Goal: Task Accomplishment & Management: Manage account settings

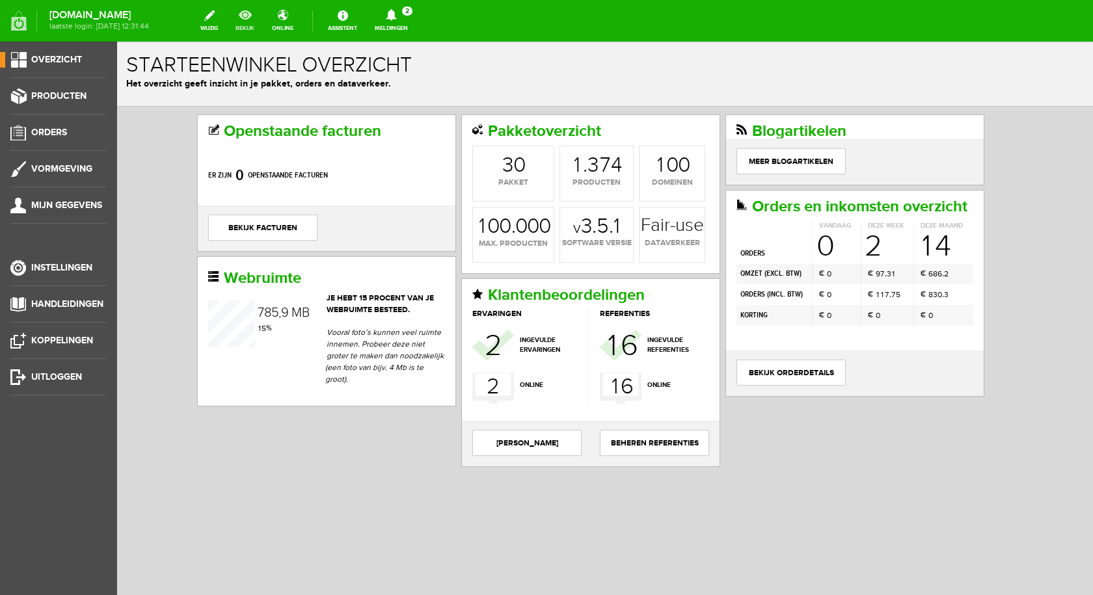
click at [260, 17] on link "bekijk" at bounding box center [245, 21] width 34 height 29
click at [256, 18] on link "bekijk" at bounding box center [245, 21] width 34 height 29
drag, startPoint x: 61, startPoint y: 199, endPoint x: 80, endPoint y: 208, distance: 21.5
click at [61, 200] on link "Mijn gegevens" at bounding box center [53, 206] width 107 height 16
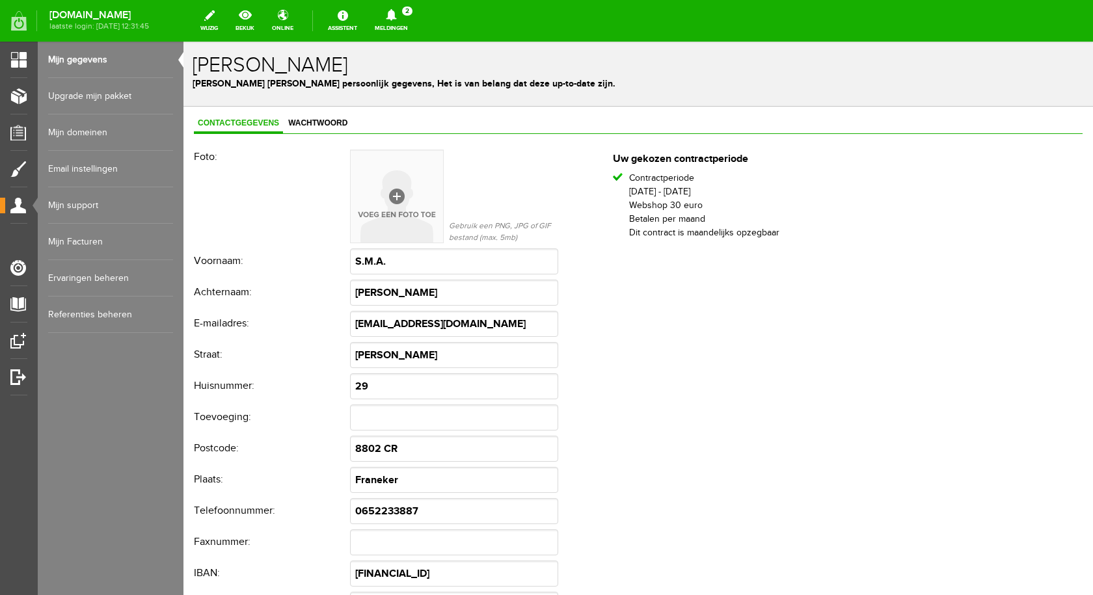
click at [98, 132] on link "Mijn domeinen" at bounding box center [110, 133] width 125 height 36
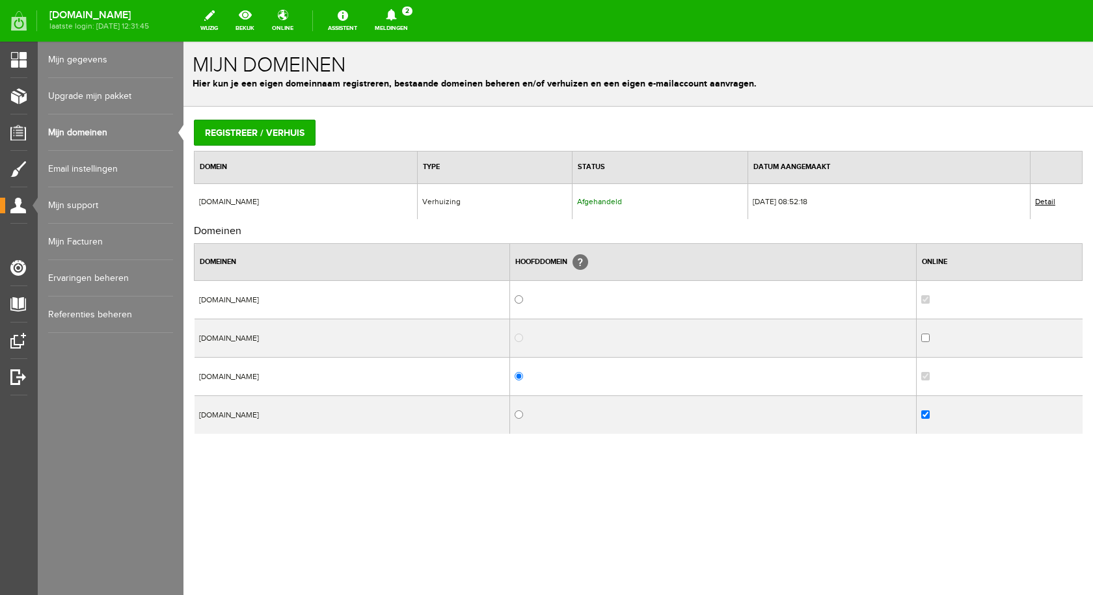
click at [523, 415] on input "radio" at bounding box center [519, 415] width 8 height 8
radio input "true"
click at [260, 20] on link "bekijk" at bounding box center [245, 21] width 34 height 29
click at [523, 373] on input "radio" at bounding box center [519, 376] width 8 height 8
radio input "true"
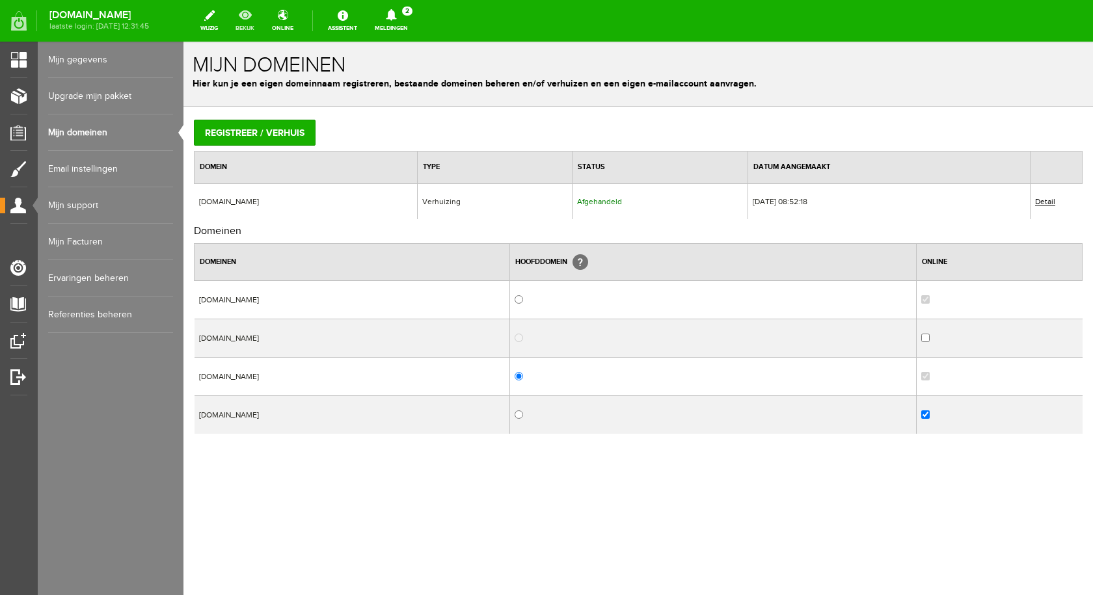
click at [258, 23] on link "bekijk" at bounding box center [245, 21] width 34 height 29
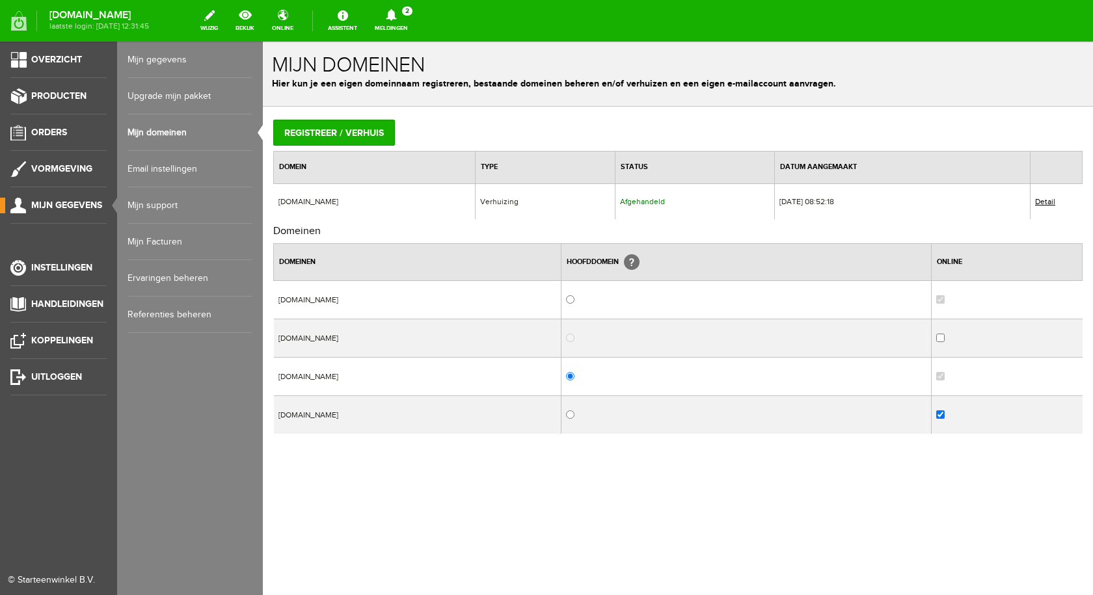
click at [81, 207] on span "Mijn gegevens" at bounding box center [66, 205] width 71 height 11
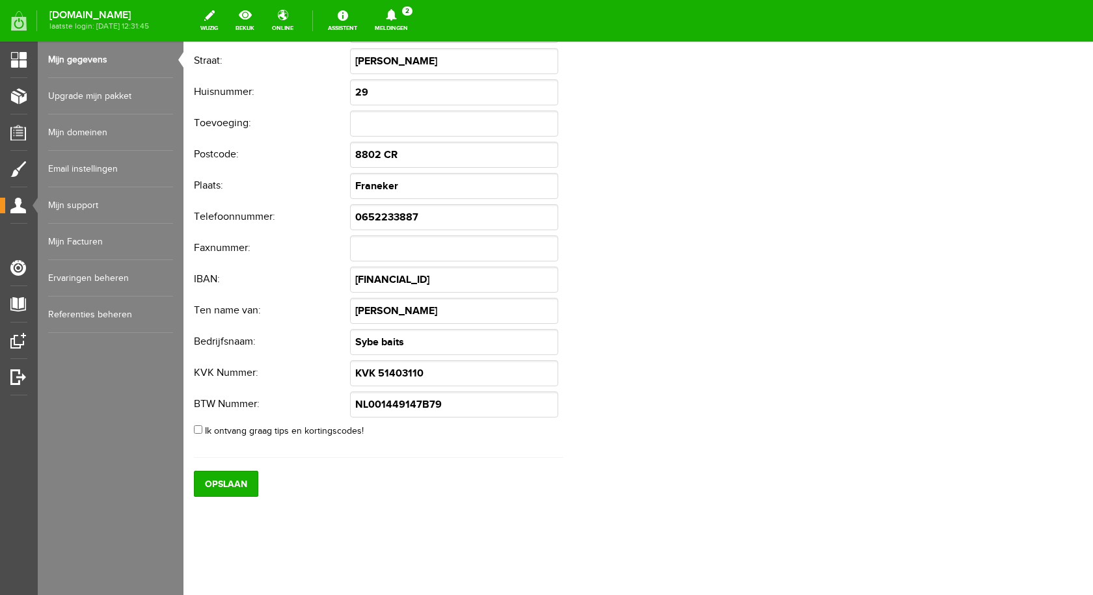
scroll to position [300, 0]
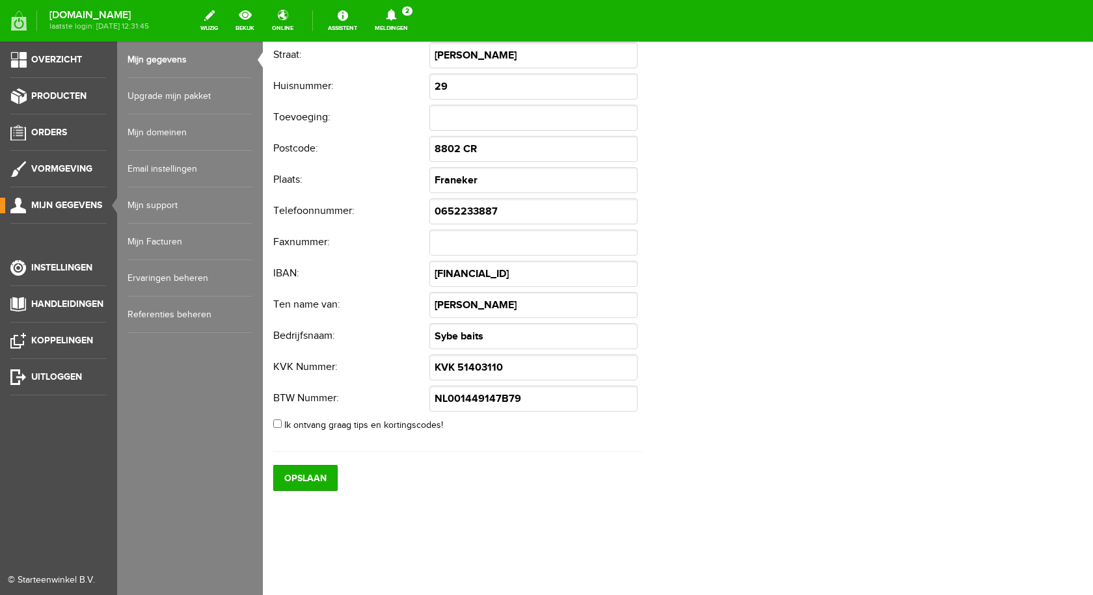
click at [68, 208] on span "Mijn gegevens" at bounding box center [66, 205] width 71 height 11
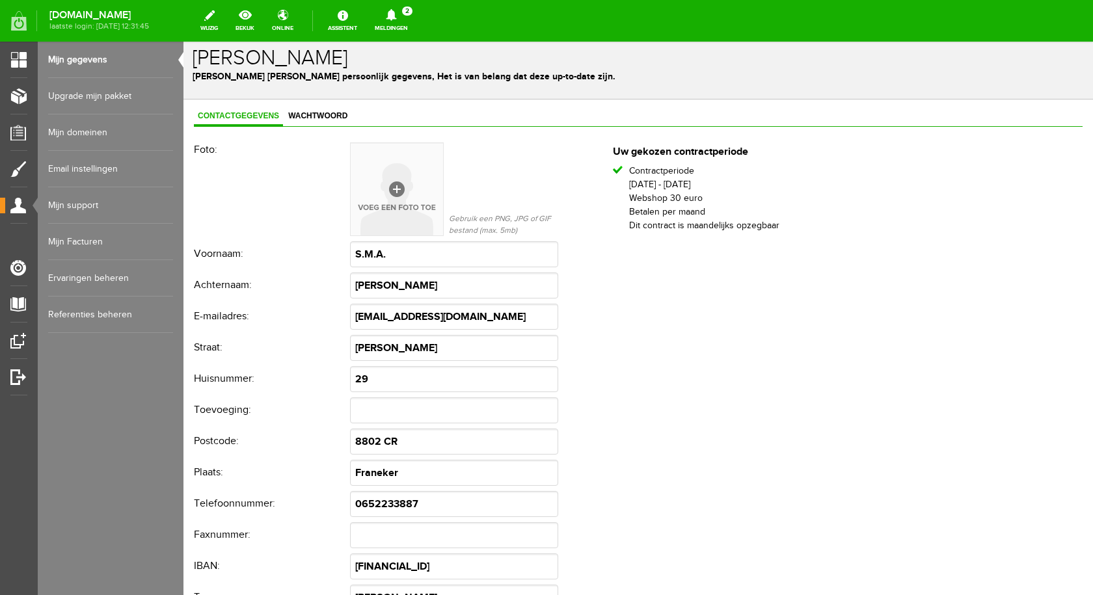
scroll to position [0, 0]
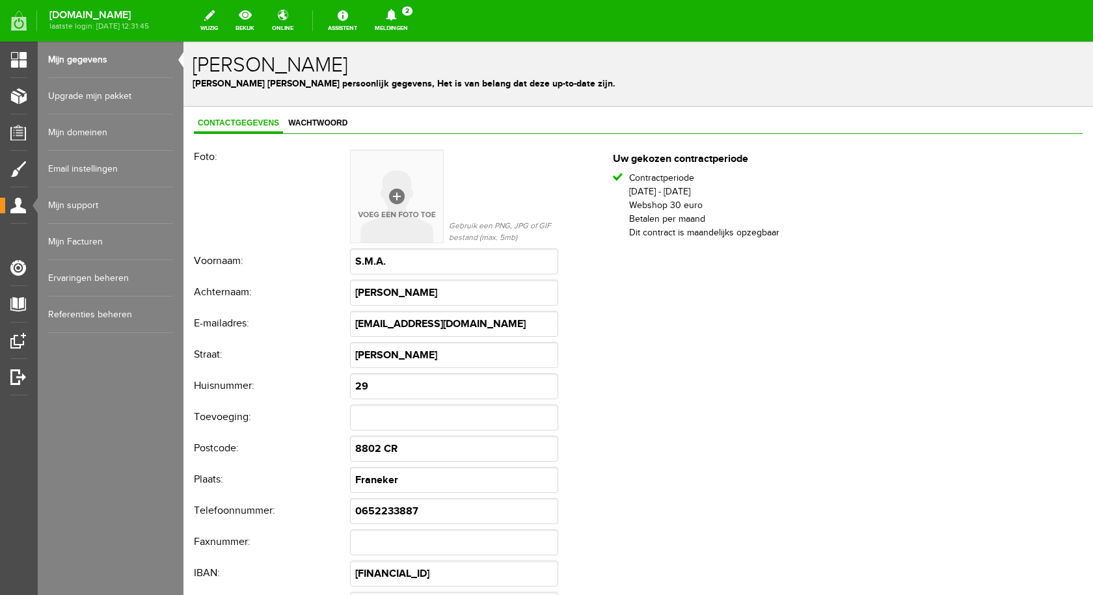
click at [113, 62] on link "Mijn gegevens" at bounding box center [110, 60] width 125 height 36
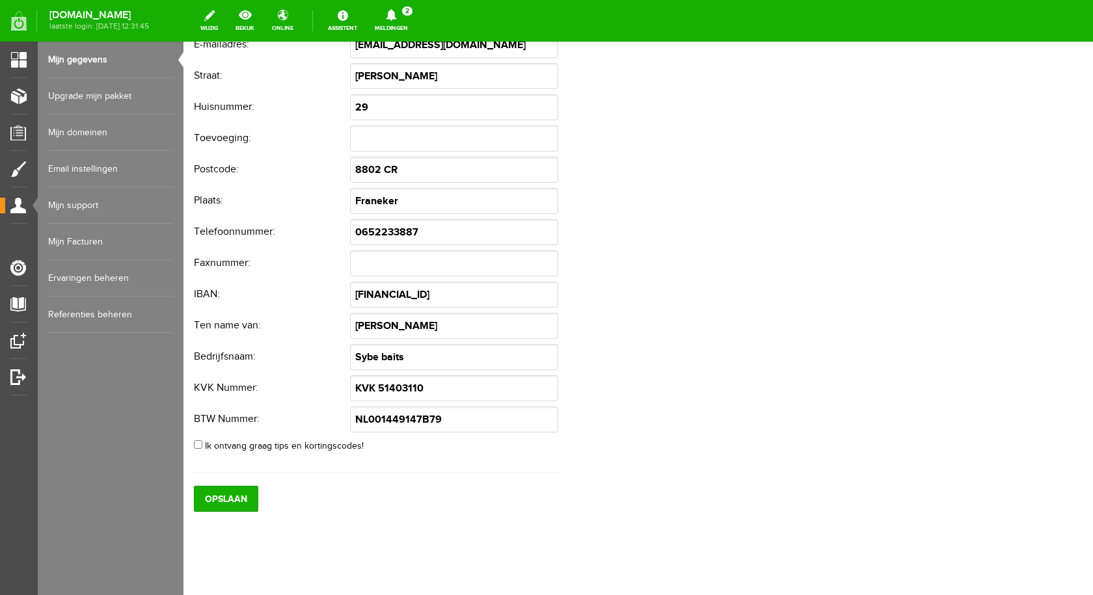
scroll to position [300, 0]
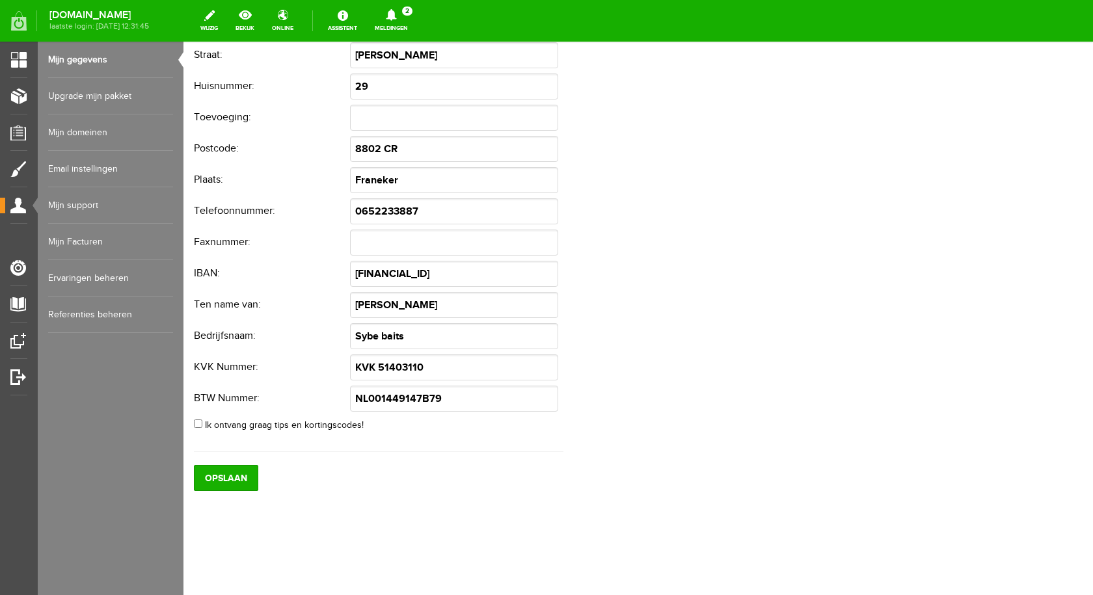
click at [93, 208] on link "Mijn support" at bounding box center [110, 205] width 125 height 36
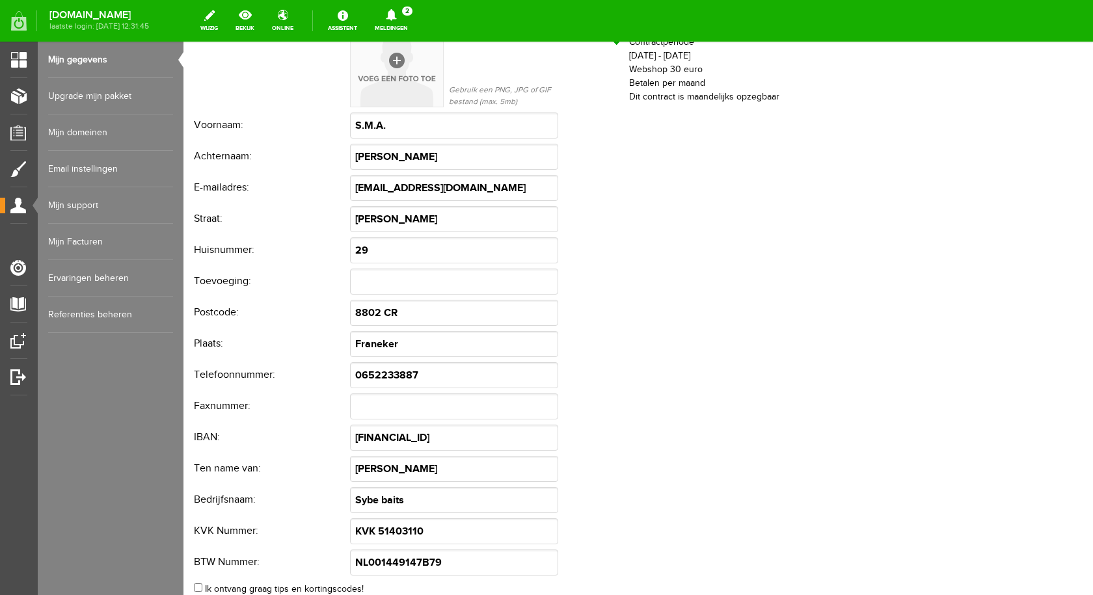
scroll to position [0, 0]
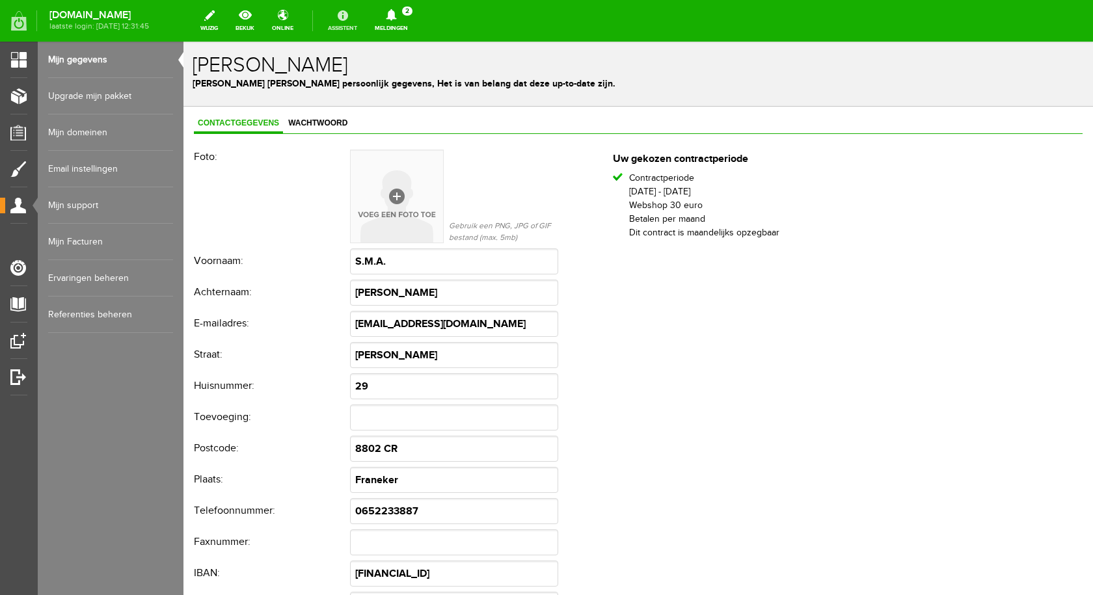
click at [362, 15] on link "Assistent" at bounding box center [342, 21] width 45 height 29
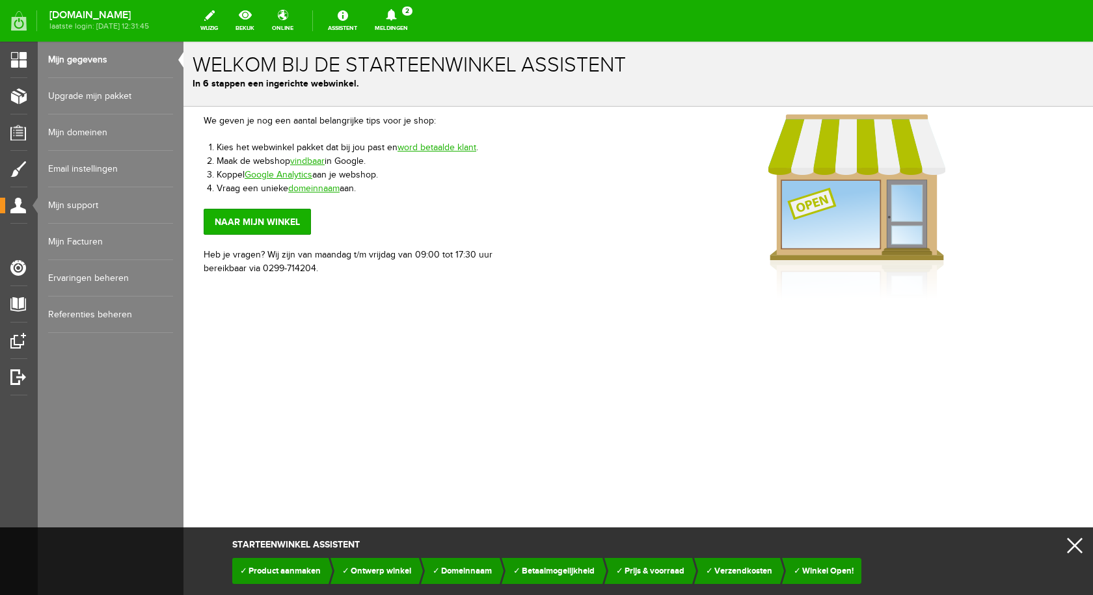
click at [95, 57] on link "Mijn gegevens" at bounding box center [110, 60] width 125 height 36
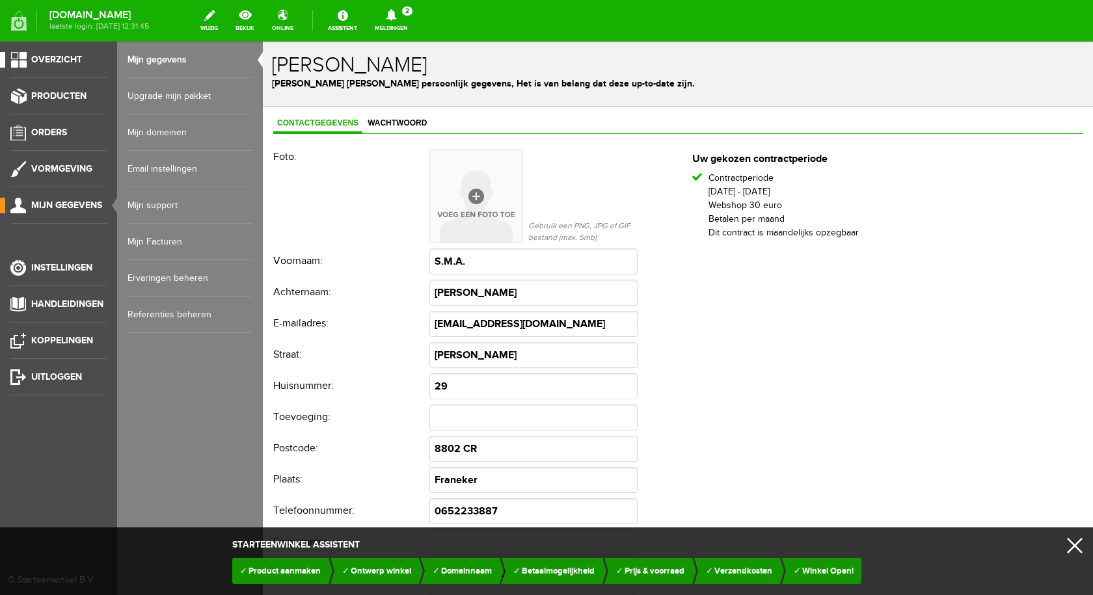
click at [27, 58] on link "Overzicht" at bounding box center [53, 60] width 107 height 16
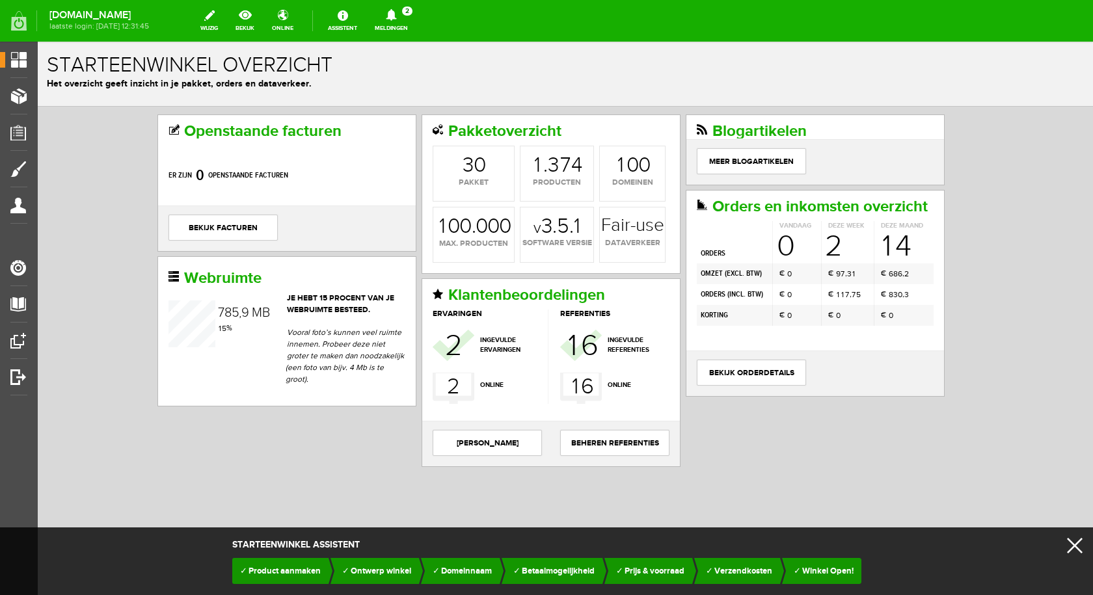
click at [396, 17] on icon at bounding box center [391, 15] width 10 height 12
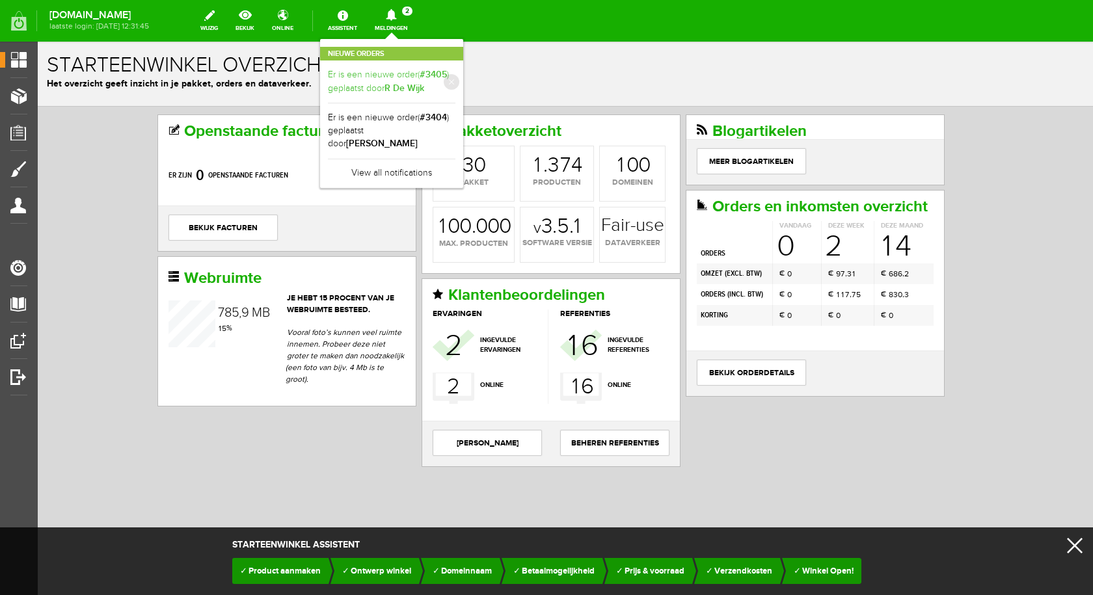
click at [416, 87] on b "R De Wijk" at bounding box center [405, 88] width 40 height 11
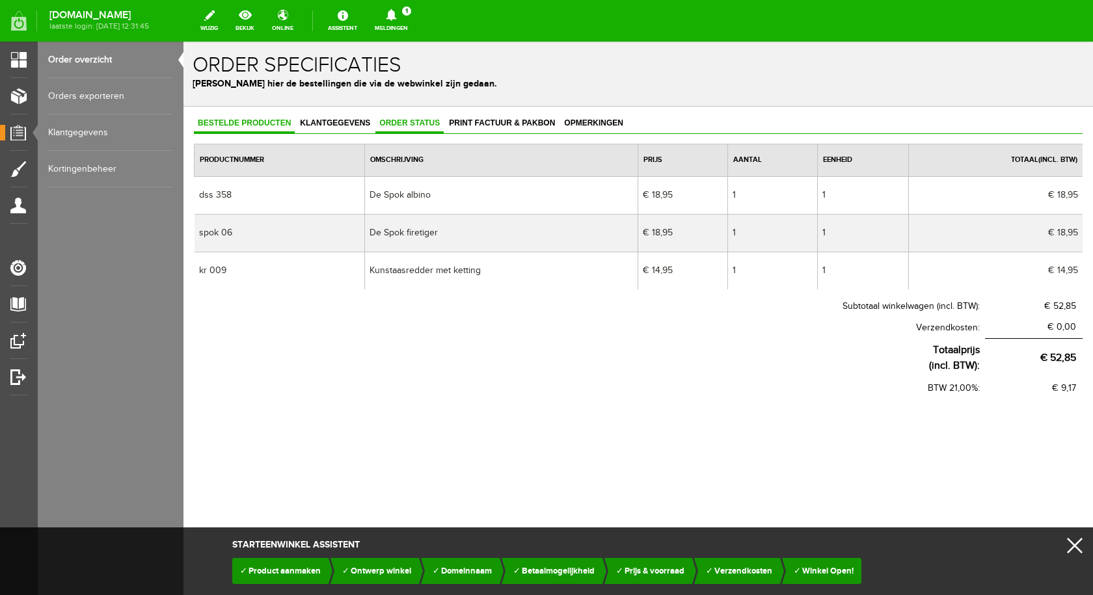
drag, startPoint x: 355, startPoint y: 121, endPoint x: 391, endPoint y: 130, distance: 37.6
click at [355, 121] on span "Klantgegevens" at bounding box center [335, 122] width 78 height 9
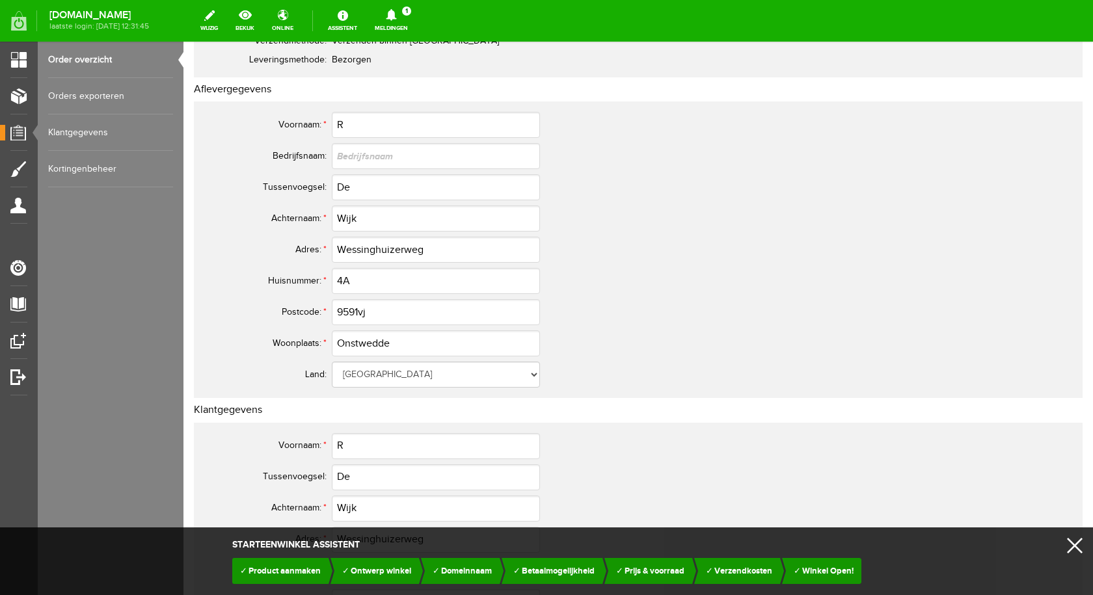
scroll to position [195, 0]
drag, startPoint x: 379, startPoint y: 311, endPoint x: 327, endPoint y: 316, distance: 52.3
click at [327, 316] on tr "Postcode: * 9591vj" at bounding box center [514, 311] width 625 height 31
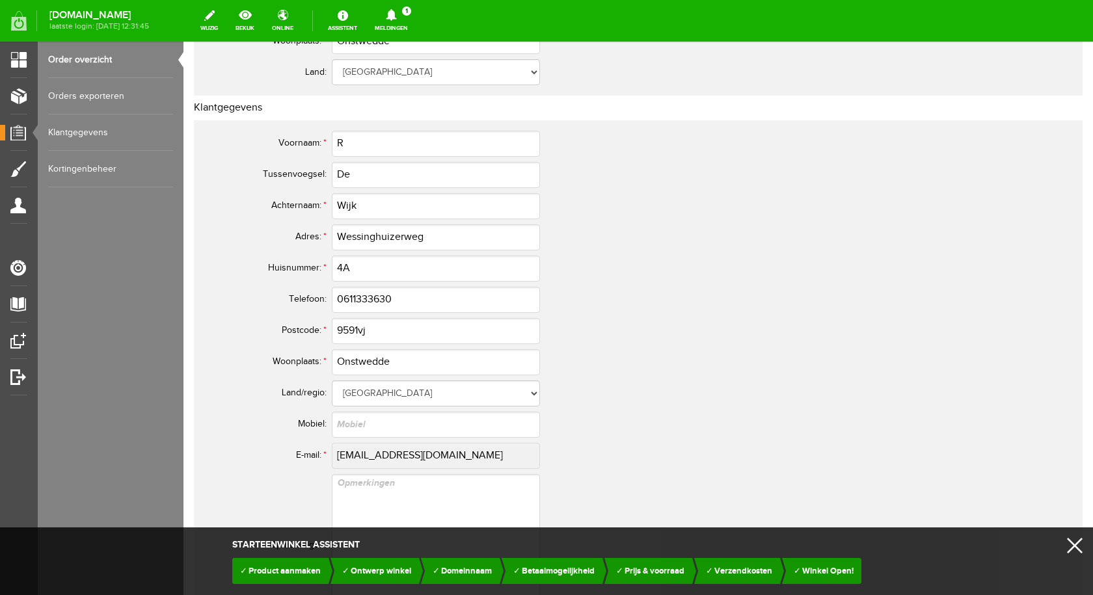
scroll to position [521, 0]
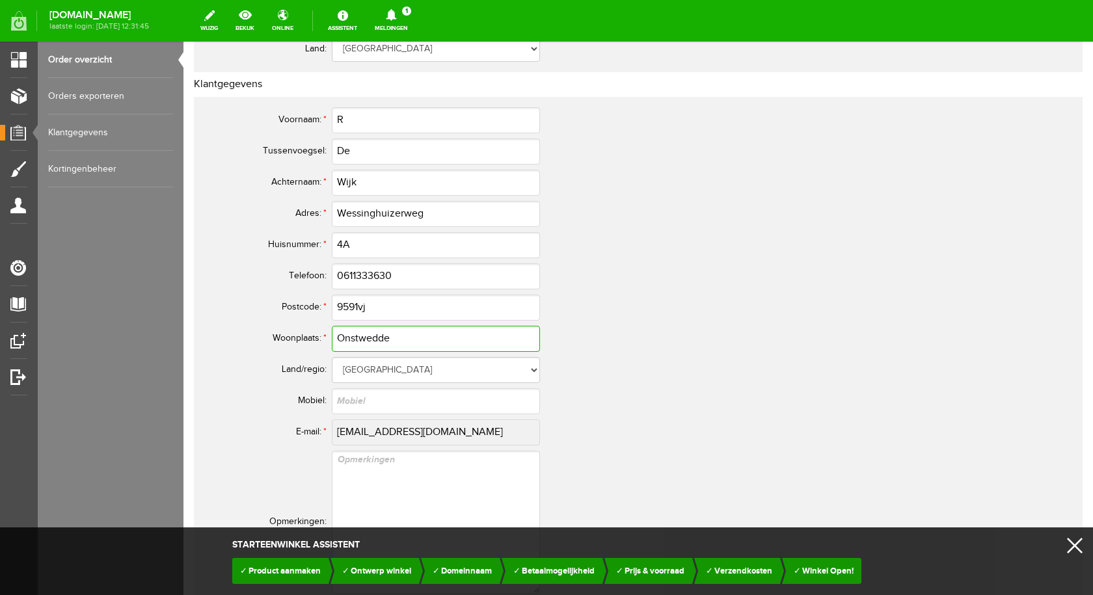
drag, startPoint x: 493, startPoint y: 351, endPoint x: 491, endPoint y: 344, distance: 7.4
click at [396, 19] on icon at bounding box center [391, 15] width 10 height 12
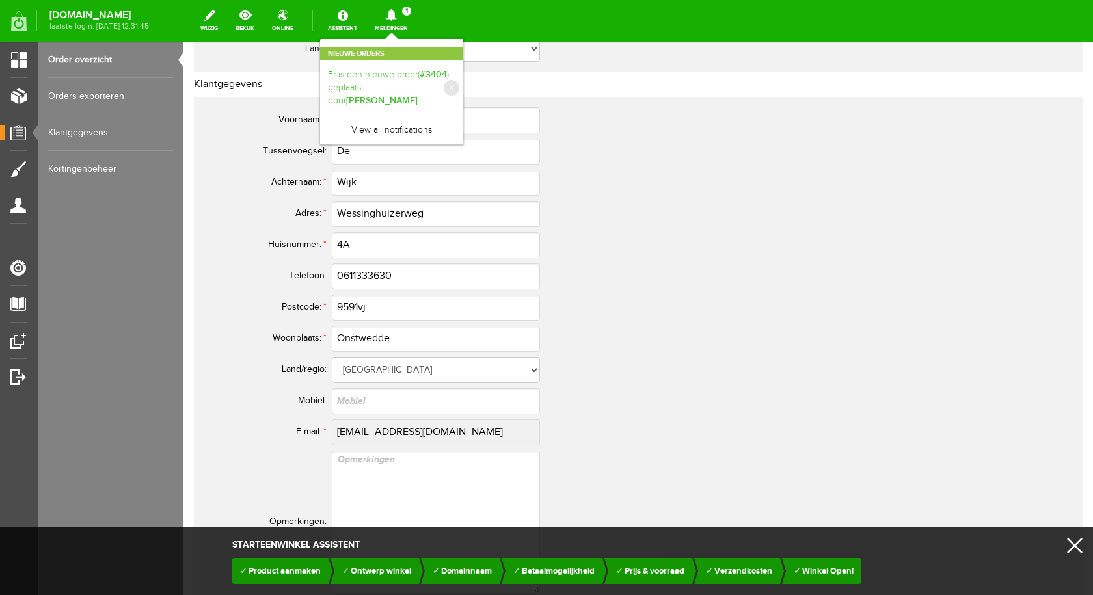
click at [409, 75] on link "Er is een nieuwe order( #3404 ) geplaatst door [PERSON_NAME]" at bounding box center [392, 88] width 128 height 40
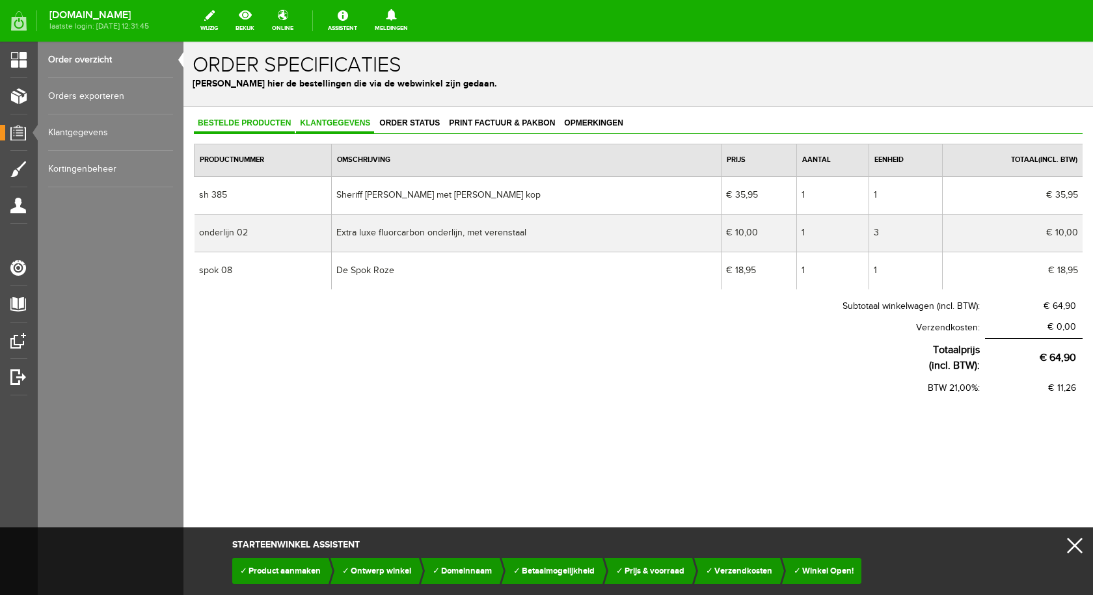
click at [329, 129] on link "Klantgegevens" at bounding box center [335, 124] width 78 height 19
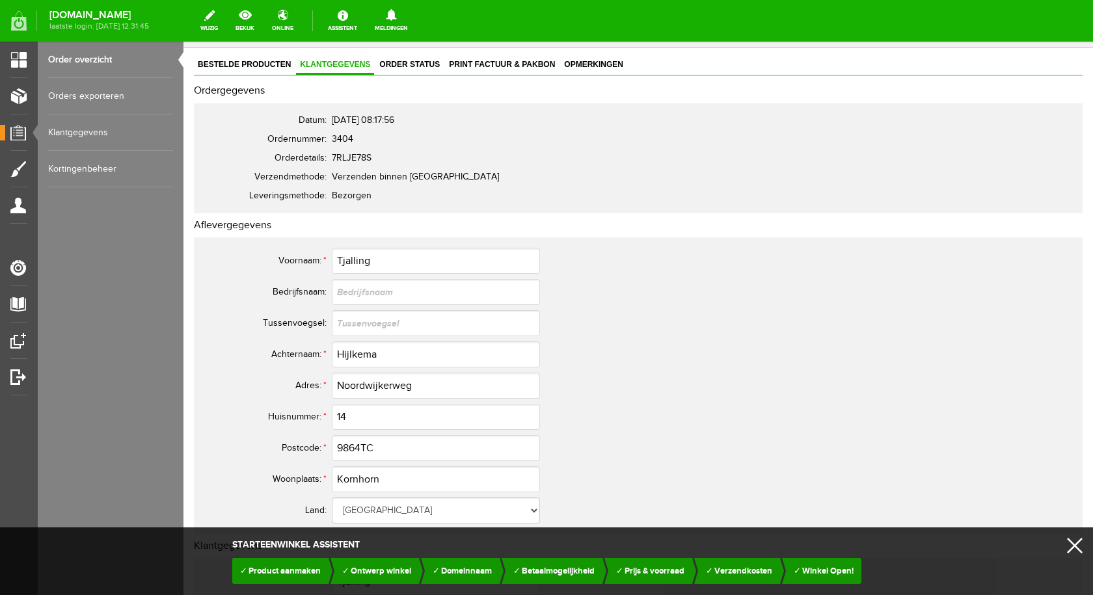
scroll to position [130, 0]
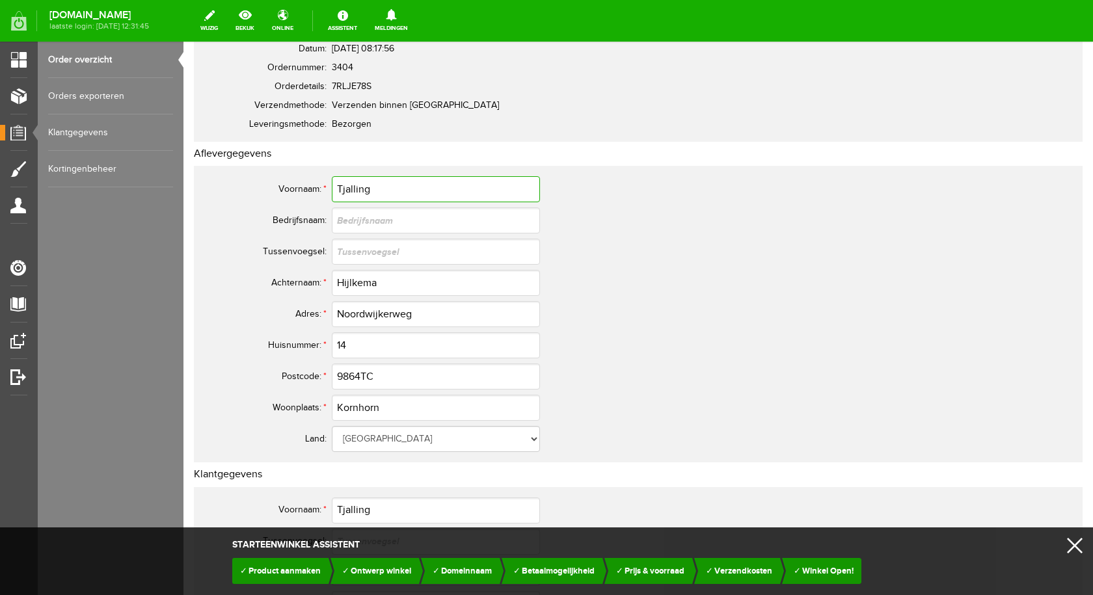
drag, startPoint x: 383, startPoint y: 191, endPoint x: 338, endPoint y: 192, distance: 45.6
click at [338, 192] on input "Tjalling" at bounding box center [436, 189] width 208 height 26
drag, startPoint x: 407, startPoint y: 280, endPoint x: 336, endPoint y: 284, distance: 71.0
click at [336, 284] on input "Hijlkema" at bounding box center [436, 283] width 208 height 26
drag, startPoint x: 383, startPoint y: 375, endPoint x: 337, endPoint y: 375, distance: 45.6
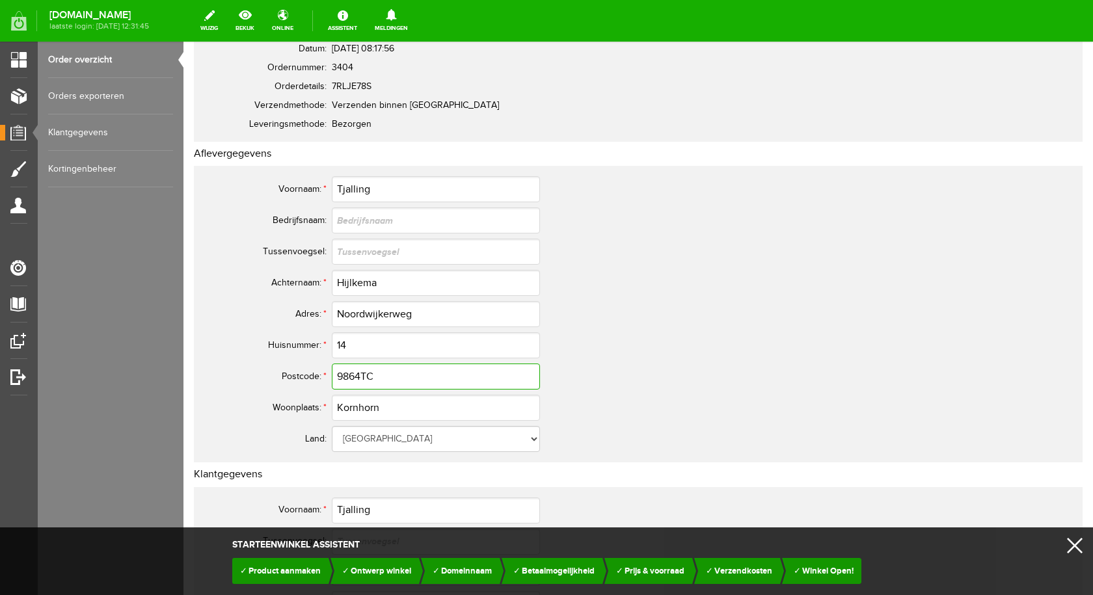
click at [337, 375] on input "9864TC" at bounding box center [436, 377] width 208 height 26
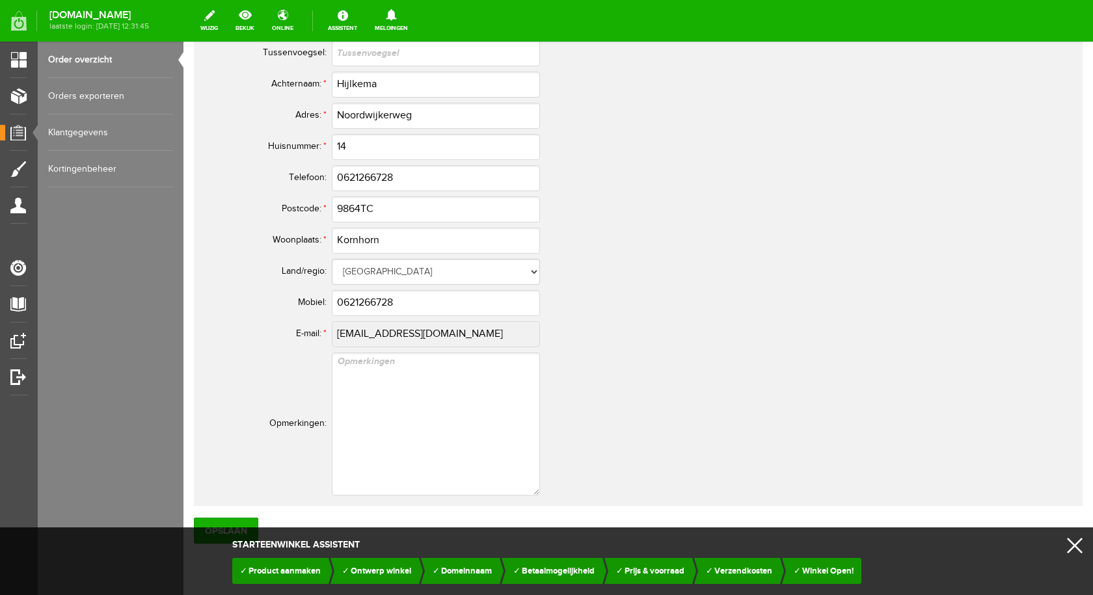
scroll to position [651, 0]
